Goal: Transaction & Acquisition: Purchase product/service

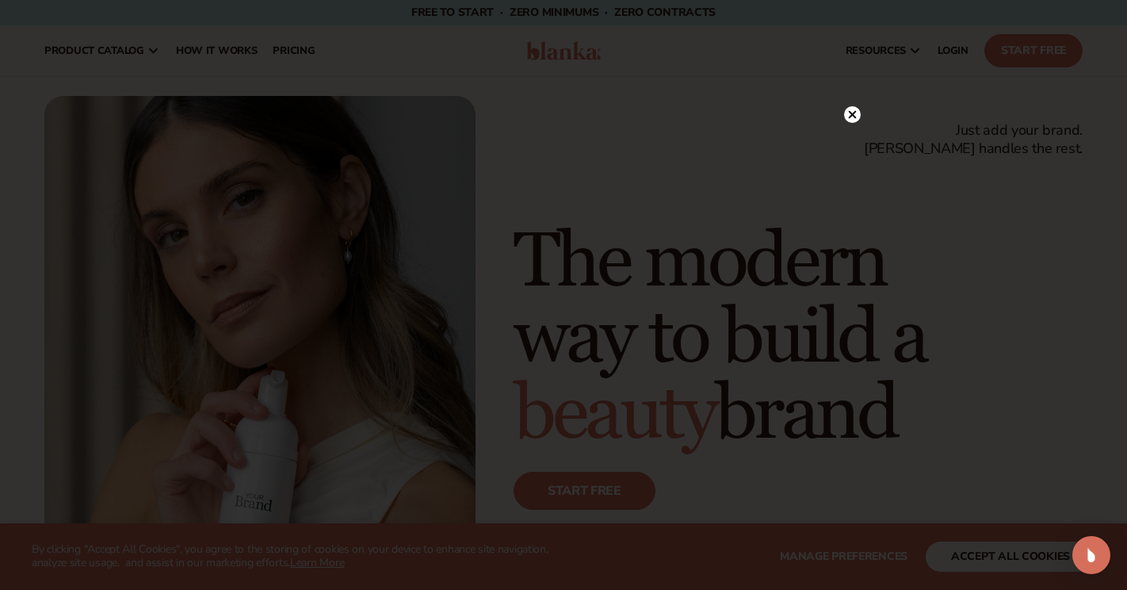
click at [850, 124] on div at bounding box center [852, 114] width 17 height 28
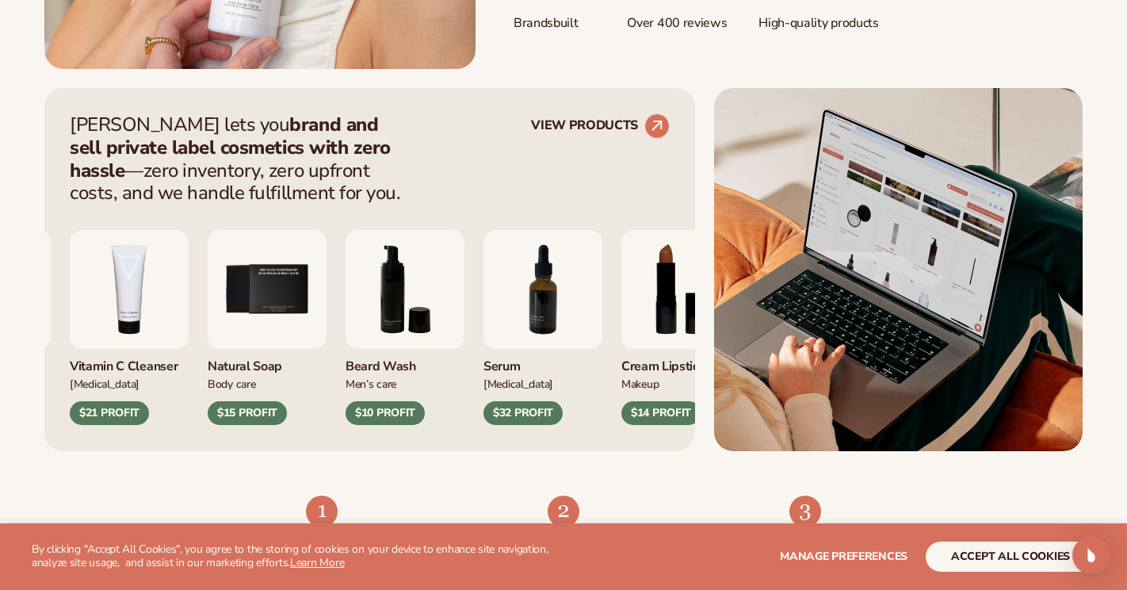
scroll to position [572, 0]
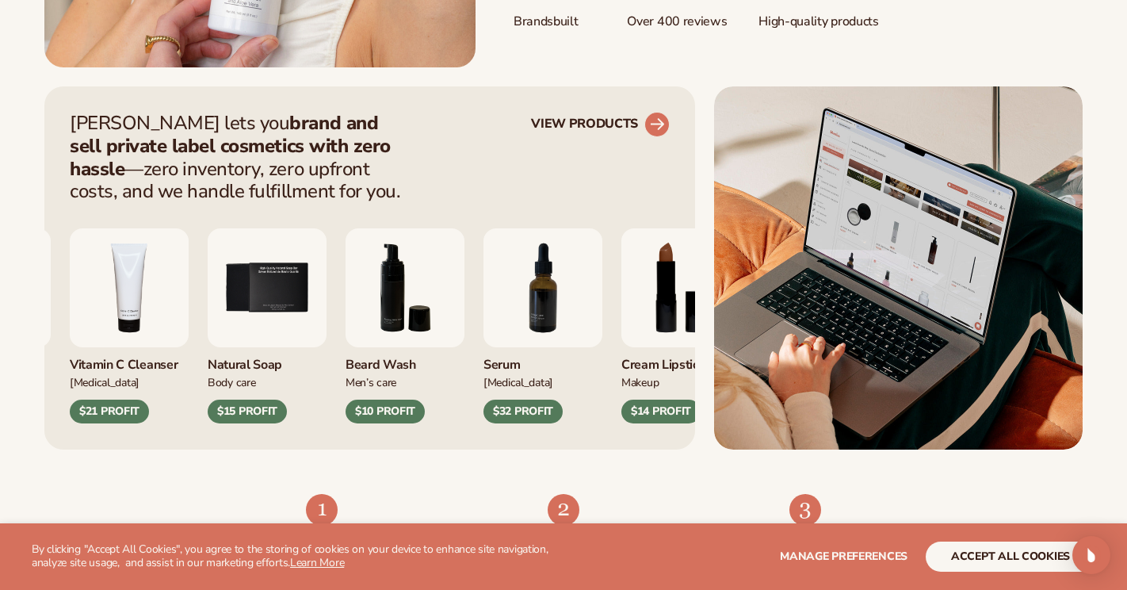
click at [663, 124] on icon at bounding box center [657, 124] width 14 height 14
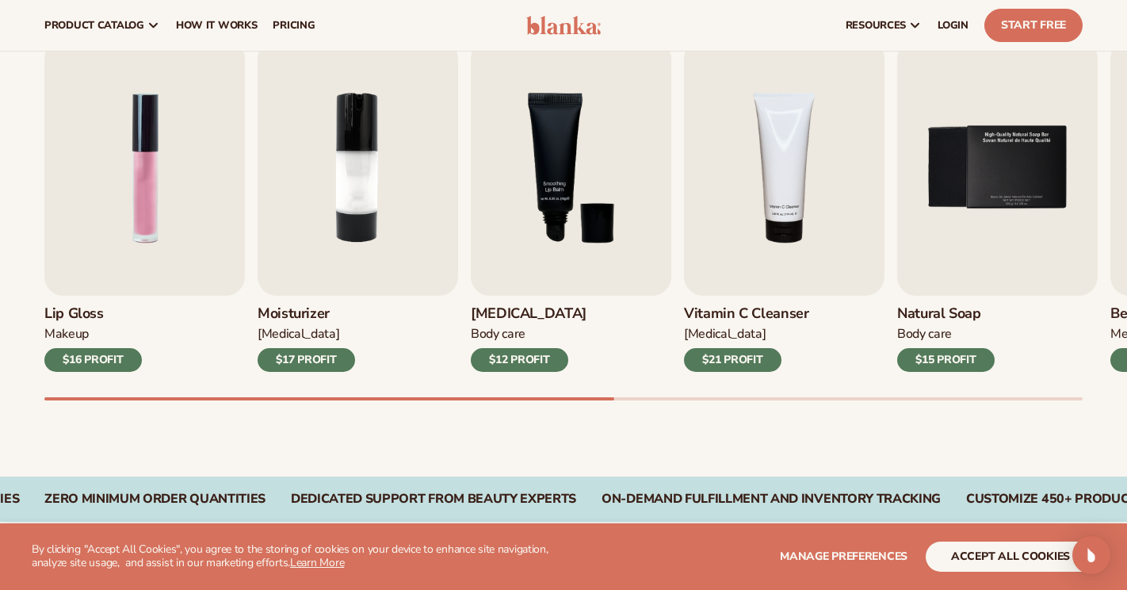
scroll to position [517, 0]
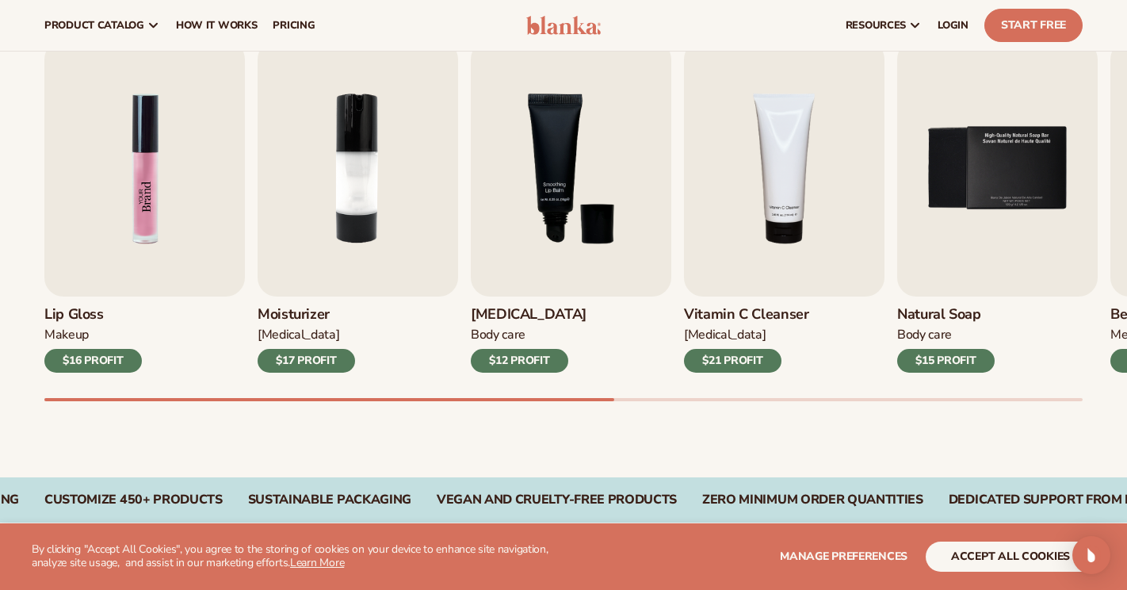
click at [168, 224] on img "1 / 9" at bounding box center [144, 168] width 201 height 256
click at [131, 239] on img "1 / 9" at bounding box center [144, 168] width 201 height 256
click at [171, 224] on img "1 / 9" at bounding box center [144, 168] width 201 height 256
click at [124, 362] on div "$16 PROFIT" at bounding box center [92, 361] width 97 height 24
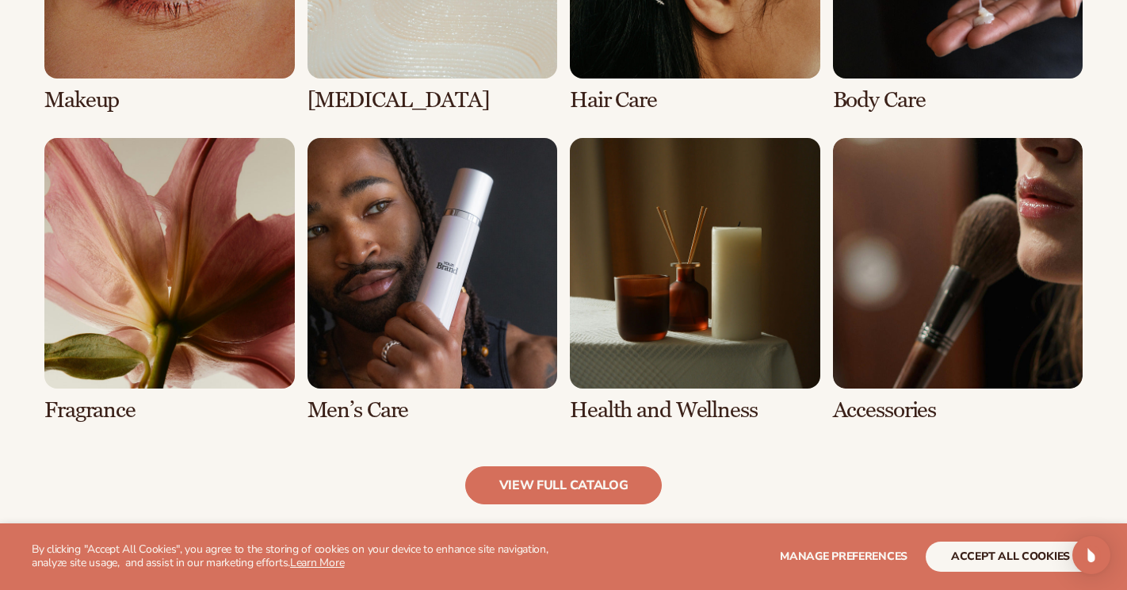
scroll to position [1353, 0]
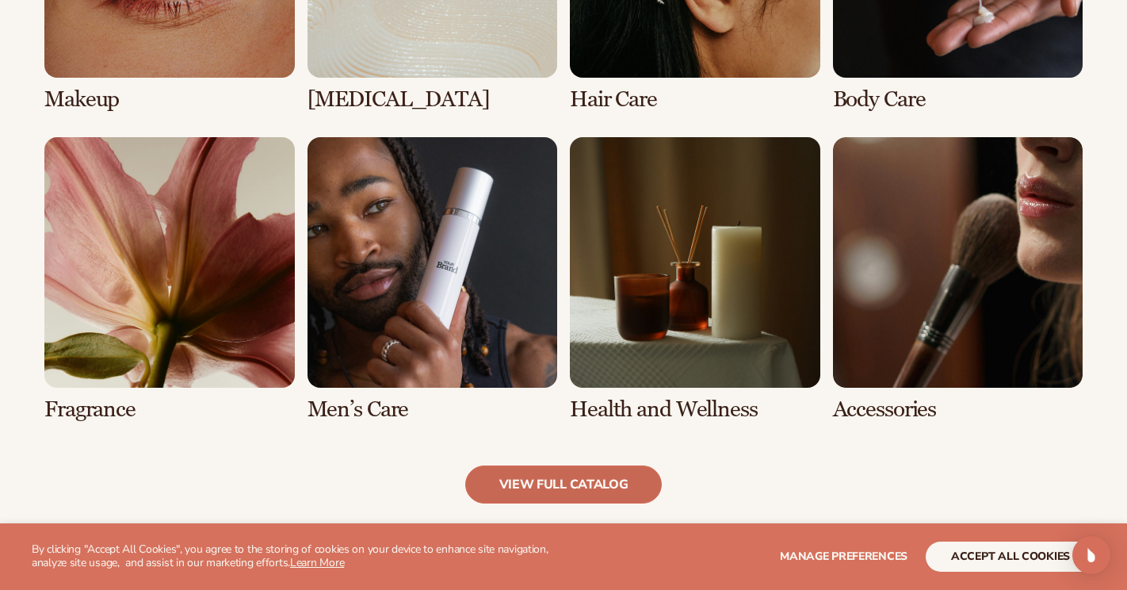
click at [504, 494] on link "view full catalog" at bounding box center [563, 484] width 197 height 38
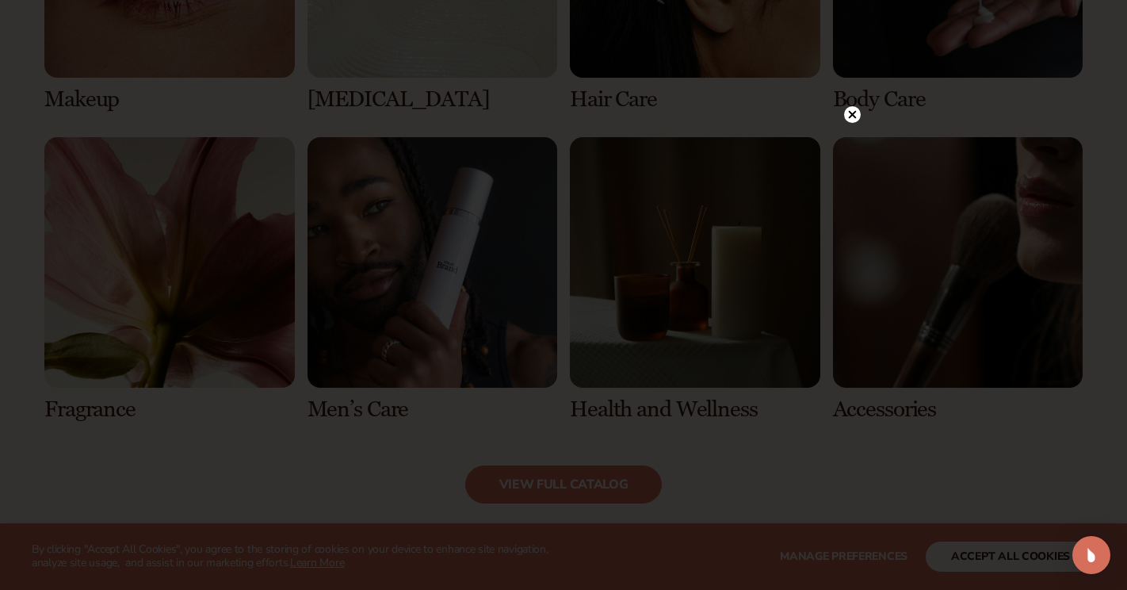
click at [851, 113] on icon at bounding box center [853, 114] width 8 height 8
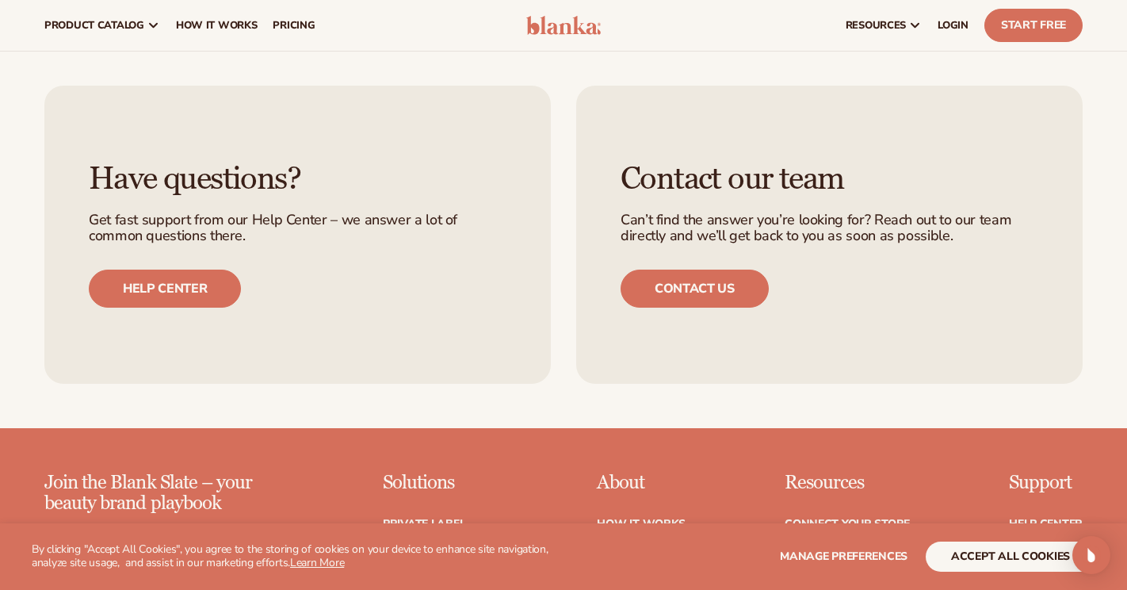
scroll to position [2394, 0]
